Goal: Find specific page/section: Find specific page/section

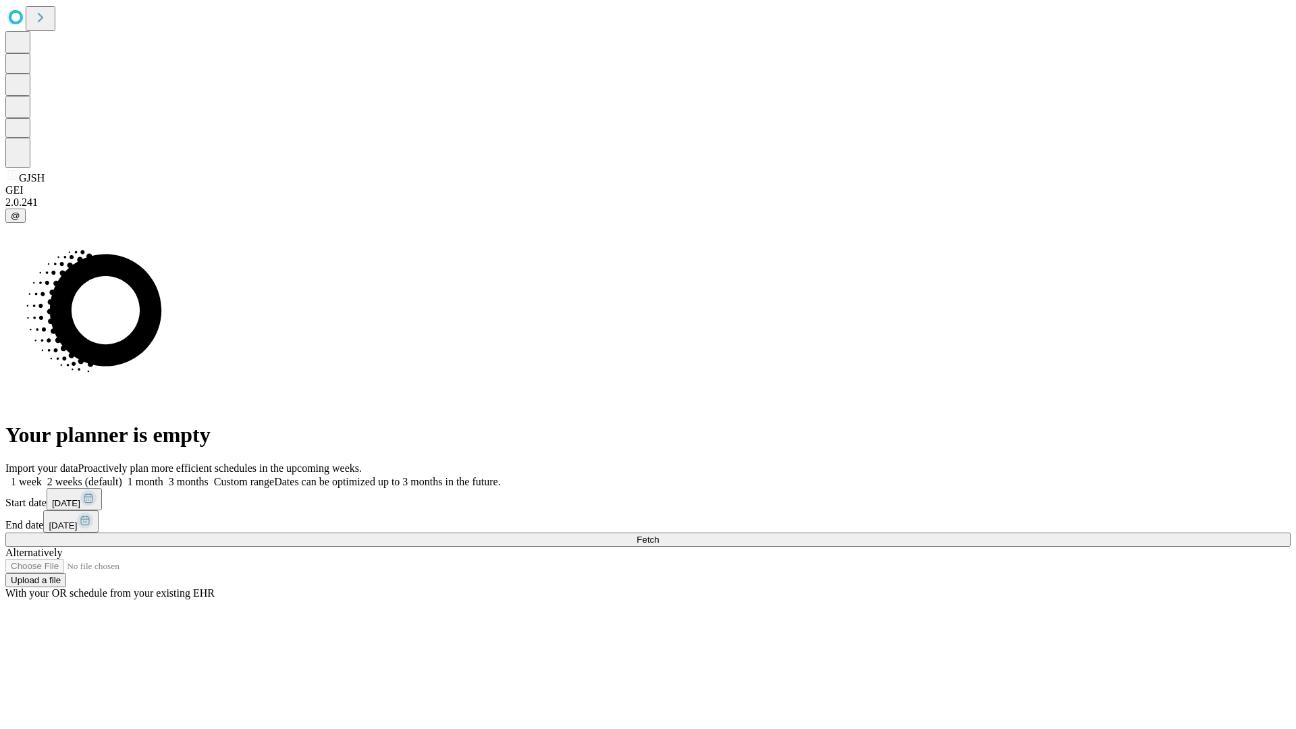
click at [659, 535] on span "Fetch" at bounding box center [648, 540] width 22 height 10
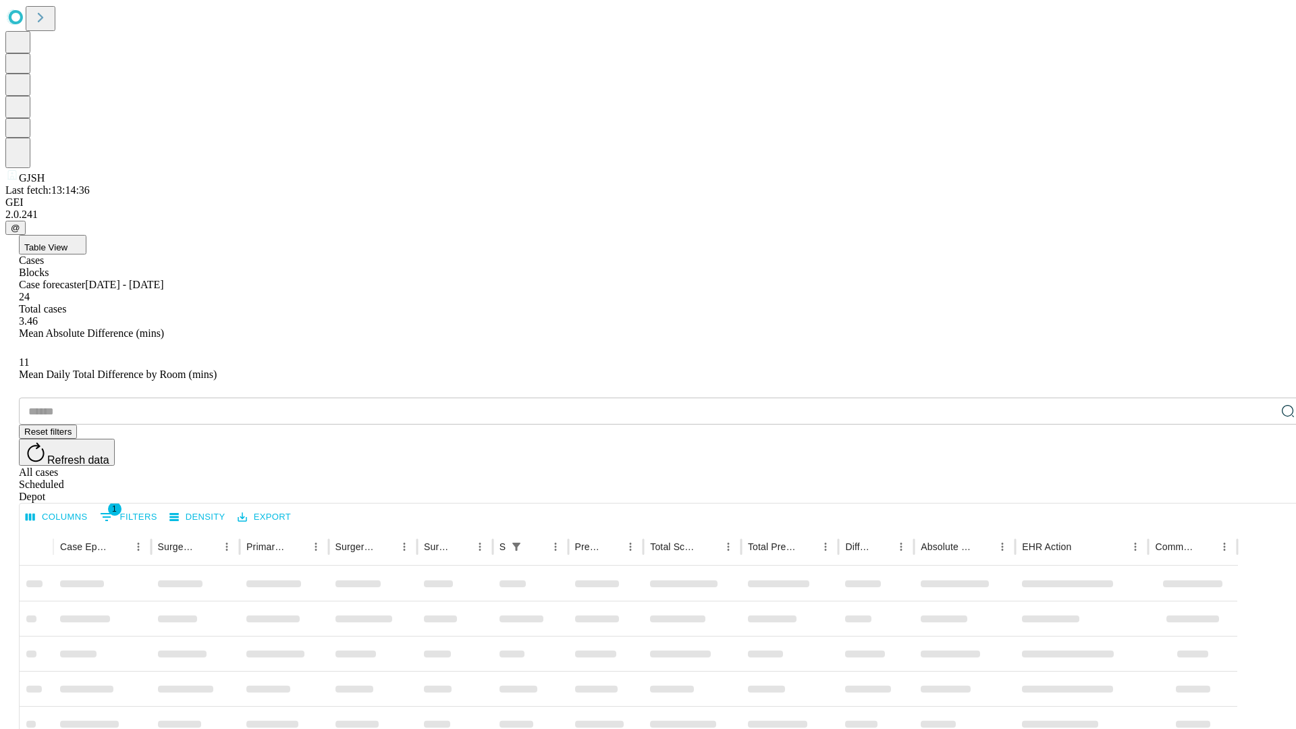
click at [1261, 491] on div "Depot" at bounding box center [661, 497] width 1285 height 12
